Goal: Ask a question

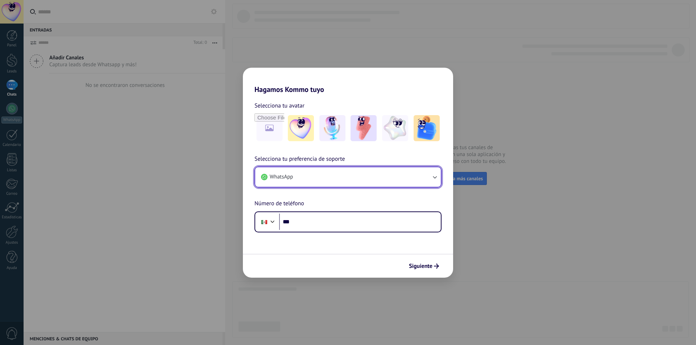
click at [296, 181] on button "WhatsApp" at bounding box center [348, 177] width 186 height 20
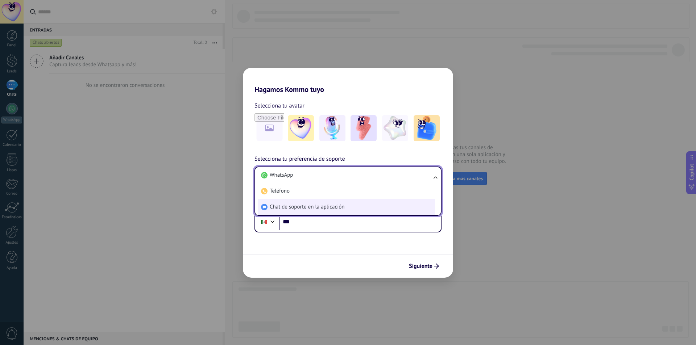
click at [311, 208] on span "Chat de soporte en la aplicación" at bounding box center [307, 207] width 75 height 7
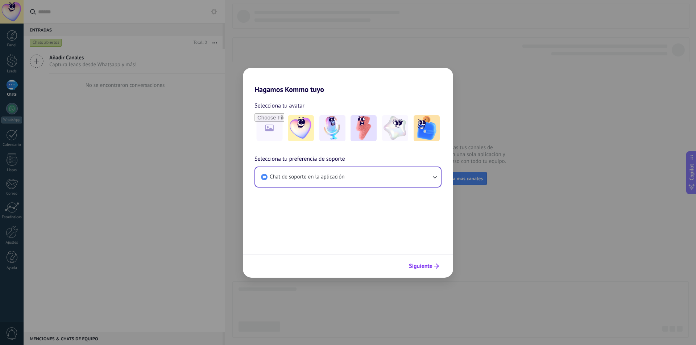
click at [423, 266] on span "Siguiente" at bounding box center [421, 266] width 24 height 5
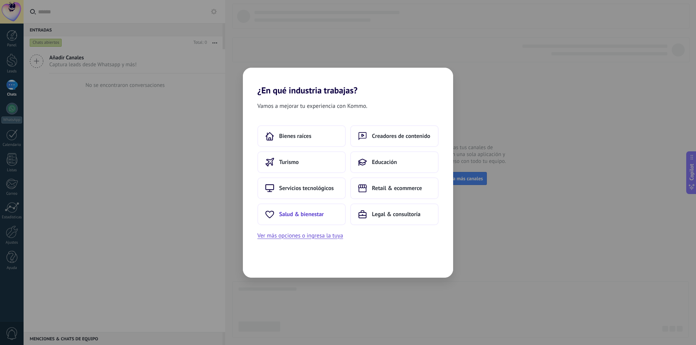
click at [307, 211] on span "Salud & bienestar" at bounding box center [301, 214] width 45 height 7
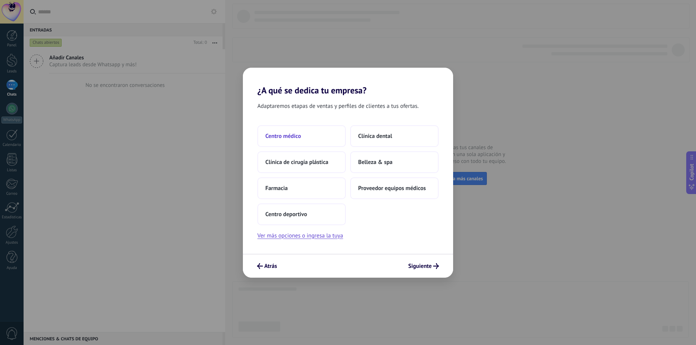
click at [308, 131] on button "Centro médico" at bounding box center [301, 136] width 88 height 22
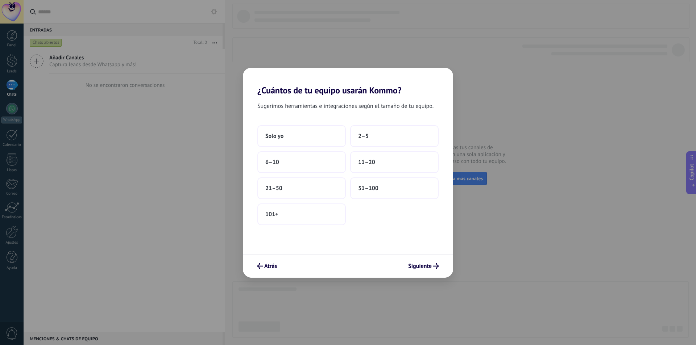
click at [308, 131] on button "Solo yo" at bounding box center [301, 136] width 88 height 22
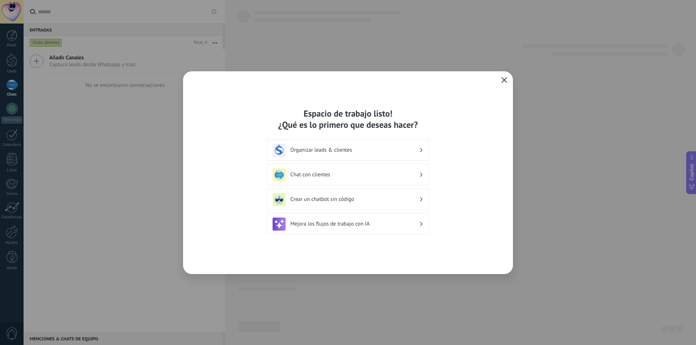
click at [505, 77] on icon "button" at bounding box center [504, 80] width 6 height 6
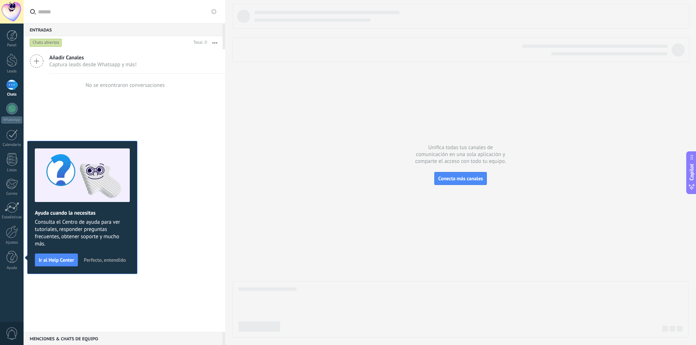
click at [154, 125] on div "Añadir Canales Captura leads desde Whatsapp y más! No se encontraron conversaci…" at bounding box center [124, 190] width 201 height 283
click at [12, 14] on div at bounding box center [12, 12] width 24 height 24
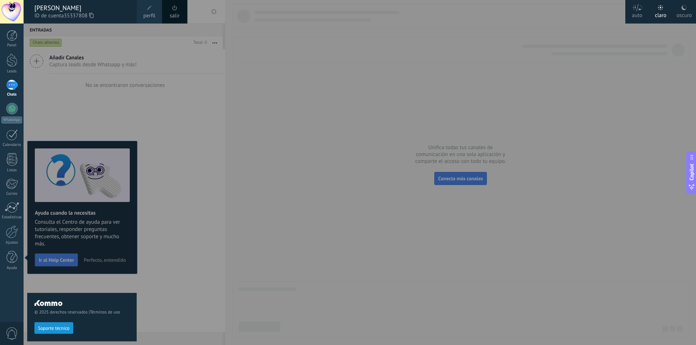
click at [181, 14] on div "salir" at bounding box center [174, 12] width 25 height 24
